Goal: Transaction & Acquisition: Book appointment/travel/reservation

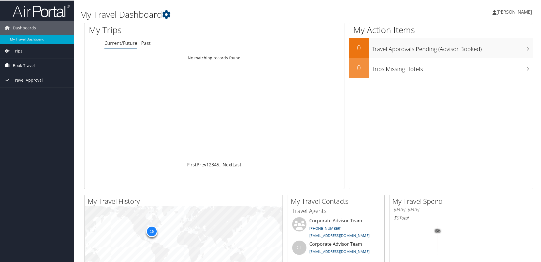
click at [23, 66] on span "Book Travel" at bounding box center [24, 65] width 22 height 14
click at [129, 132] on div "Loading... No matching records found" at bounding box center [215, 106] width 260 height 109
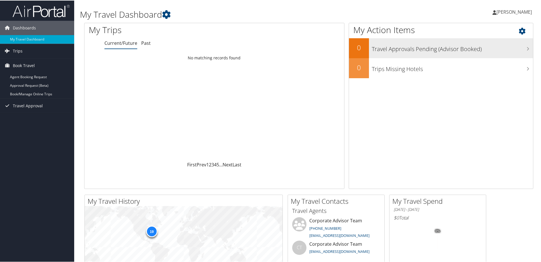
click at [442, 52] on h3 "Travel Approvals Pending (Advisor Booked)" at bounding box center [452, 47] width 161 height 11
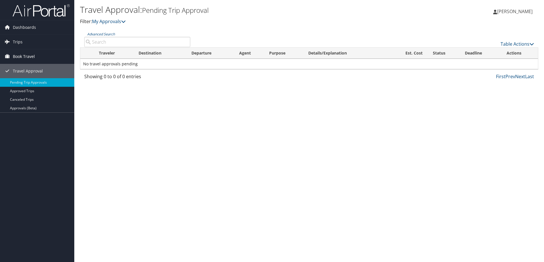
click at [32, 54] on span "Book Travel" at bounding box center [24, 56] width 22 height 14
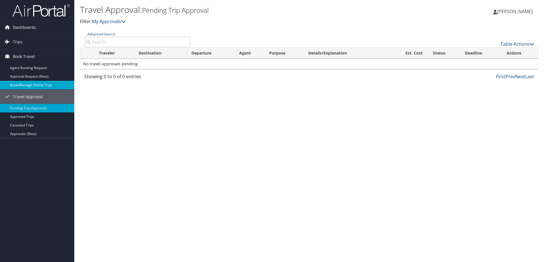
click at [31, 86] on link "Book/Manage Online Trips" at bounding box center [37, 85] width 74 height 9
